Goal: Transaction & Acquisition: Obtain resource

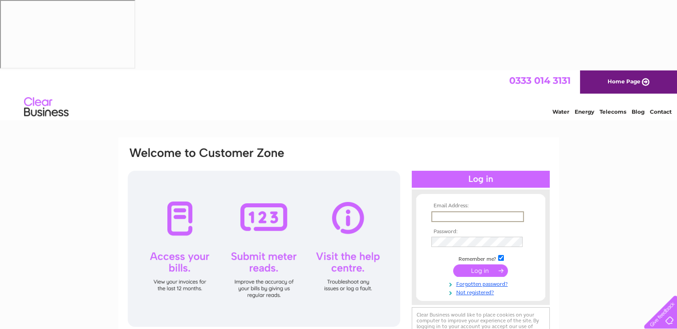
click at [486, 211] on input "text" at bounding box center [478, 216] width 93 height 11
type input "diane.cameron@lawrie-ip.com"
click at [470, 264] on input "submit" at bounding box center [480, 270] width 55 height 12
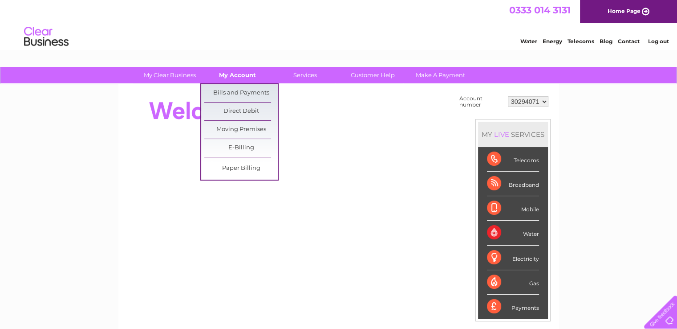
click at [243, 73] on link "My Account" at bounding box center [237, 75] width 73 height 16
click at [243, 92] on link "Bills and Payments" at bounding box center [240, 93] width 73 height 18
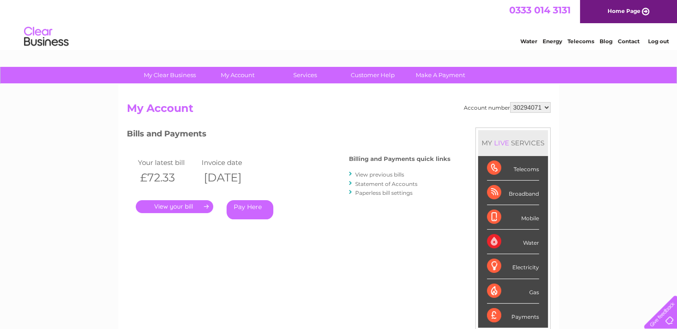
click at [525, 107] on select "30294071 30294076" at bounding box center [530, 107] width 41 height 11
select select "30294076"
click at [510, 102] on select "30294071 30294076" at bounding box center [530, 107] width 41 height 11
click at [178, 207] on link "." at bounding box center [174, 206] width 77 height 13
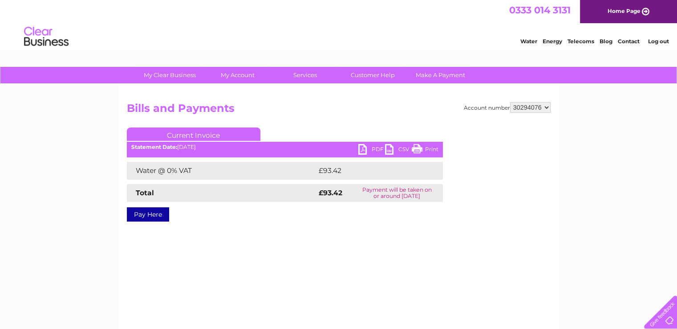
click at [364, 151] on link "PDF" at bounding box center [371, 150] width 27 height 13
